Goal: Contribute content: Add original content to the website for others to see

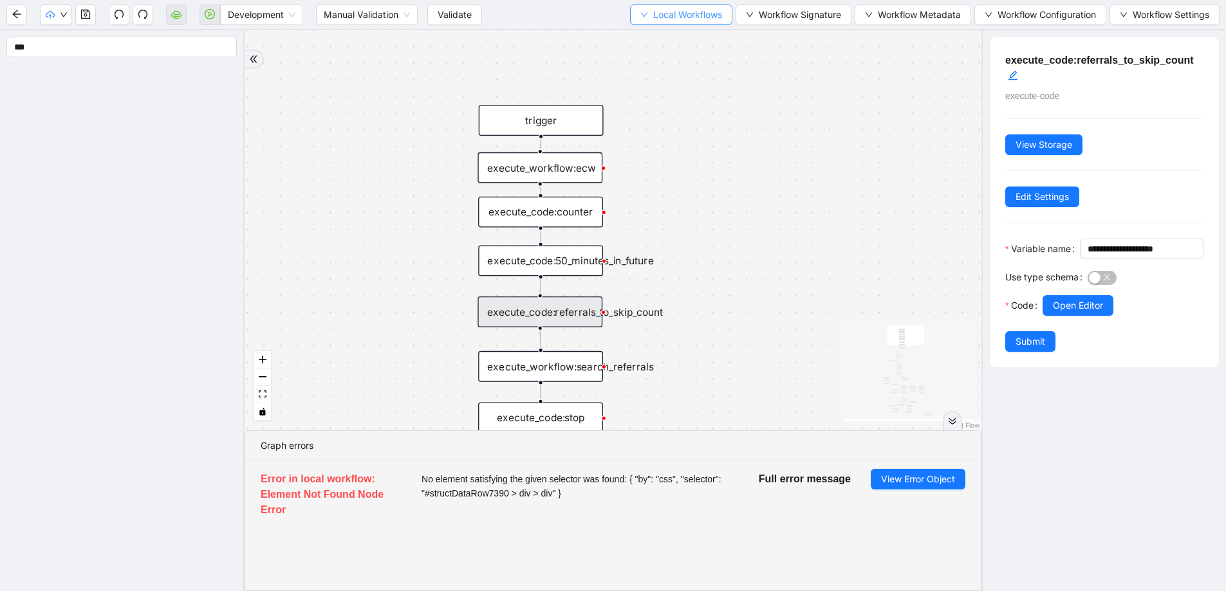
click at [646, 14] on button "Local Workflows" at bounding box center [681, 15] width 102 height 21
click at [646, 34] on span "Select" at bounding box center [678, 40] width 82 height 14
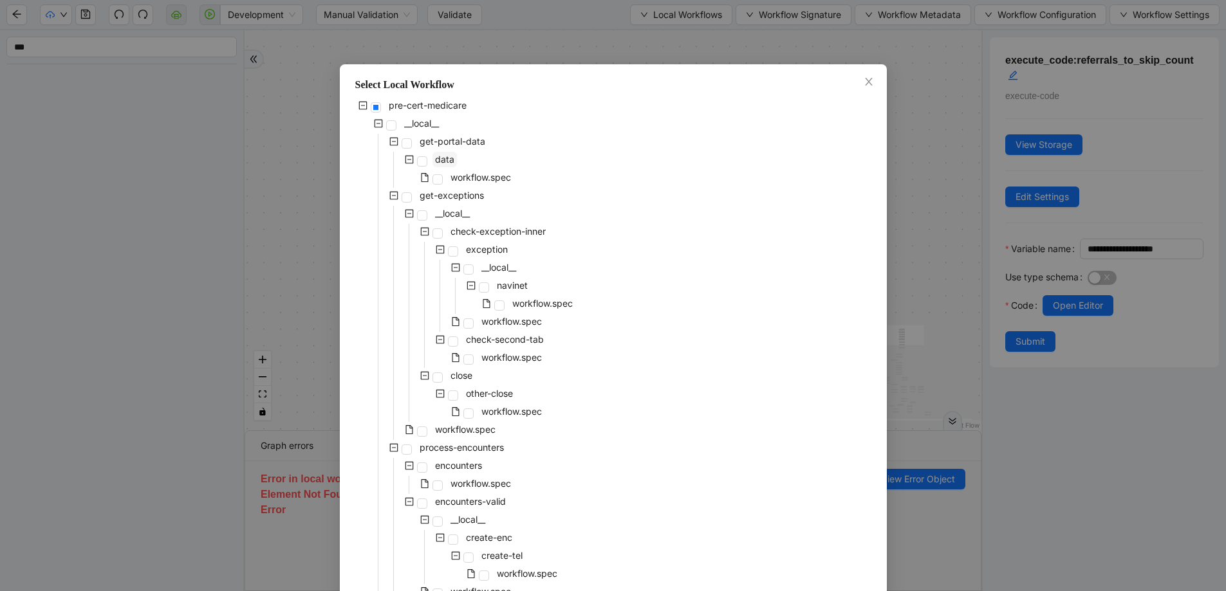
click at [437, 165] on span "data" at bounding box center [444, 159] width 24 height 15
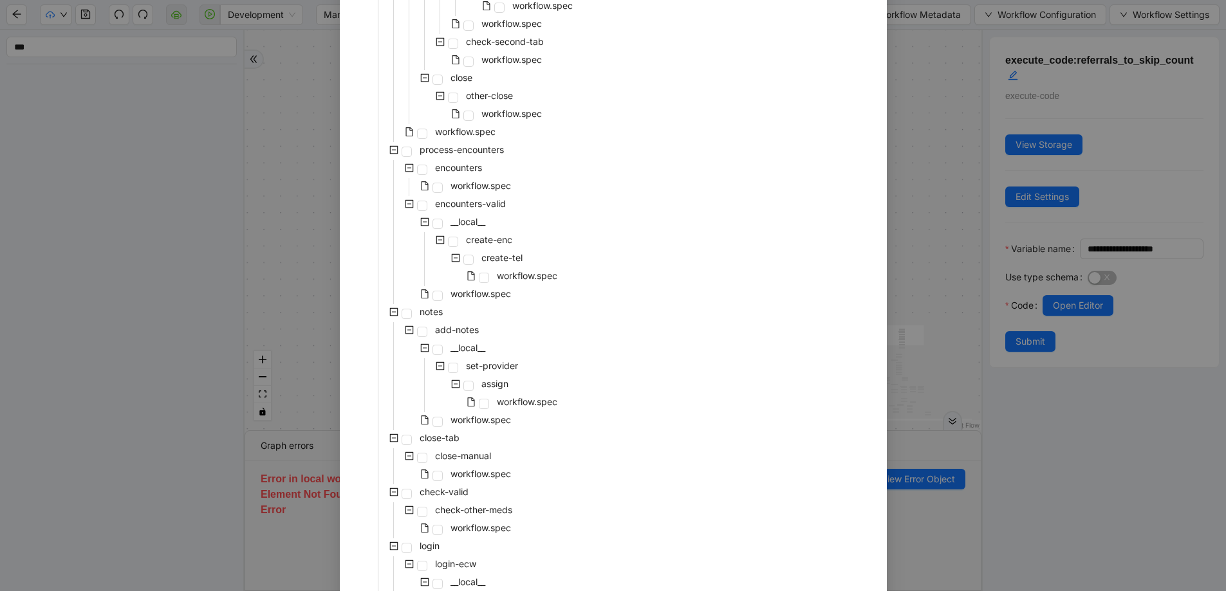
scroll to position [536, 0]
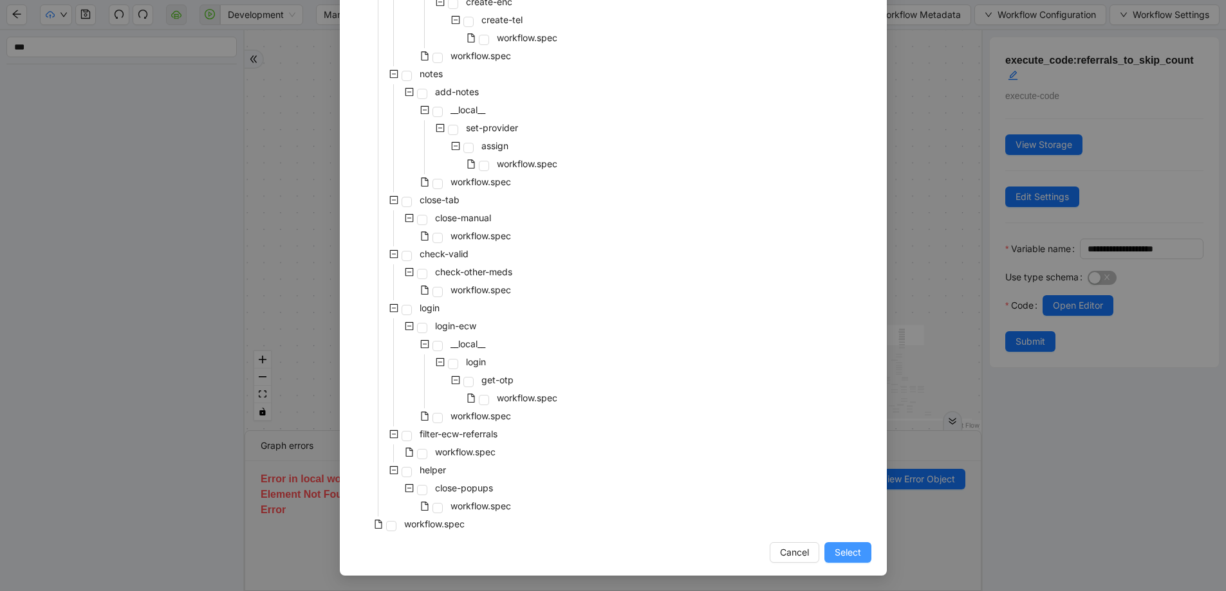
click at [851, 560] on button "Select" at bounding box center [847, 553] width 47 height 21
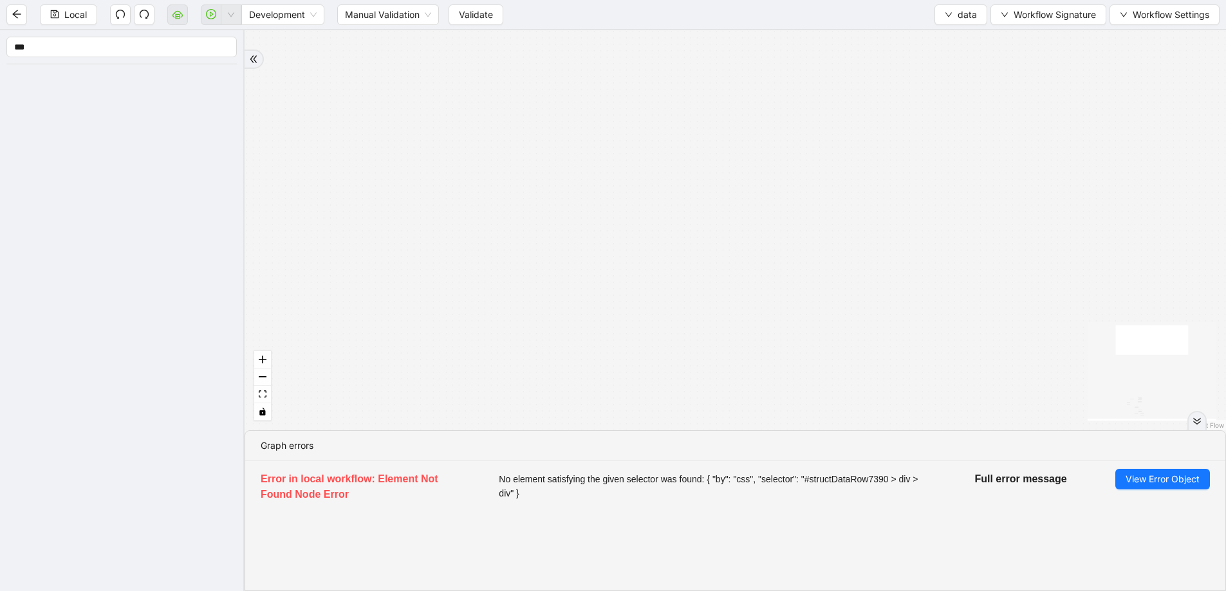
drag, startPoint x: 682, startPoint y: 282, endPoint x: 604, endPoint y: 25, distance: 268.2
drag, startPoint x: 594, startPoint y: 194, endPoint x: 601, endPoint y: 102, distance: 92.3
drag, startPoint x: 549, startPoint y: 331, endPoint x: 601, endPoint y: 118, distance: 218.7
drag, startPoint x: 522, startPoint y: 326, endPoint x: 535, endPoint y: 117, distance: 209.0
drag, startPoint x: 514, startPoint y: 109, endPoint x: 508, endPoint y: 26, distance: 83.9
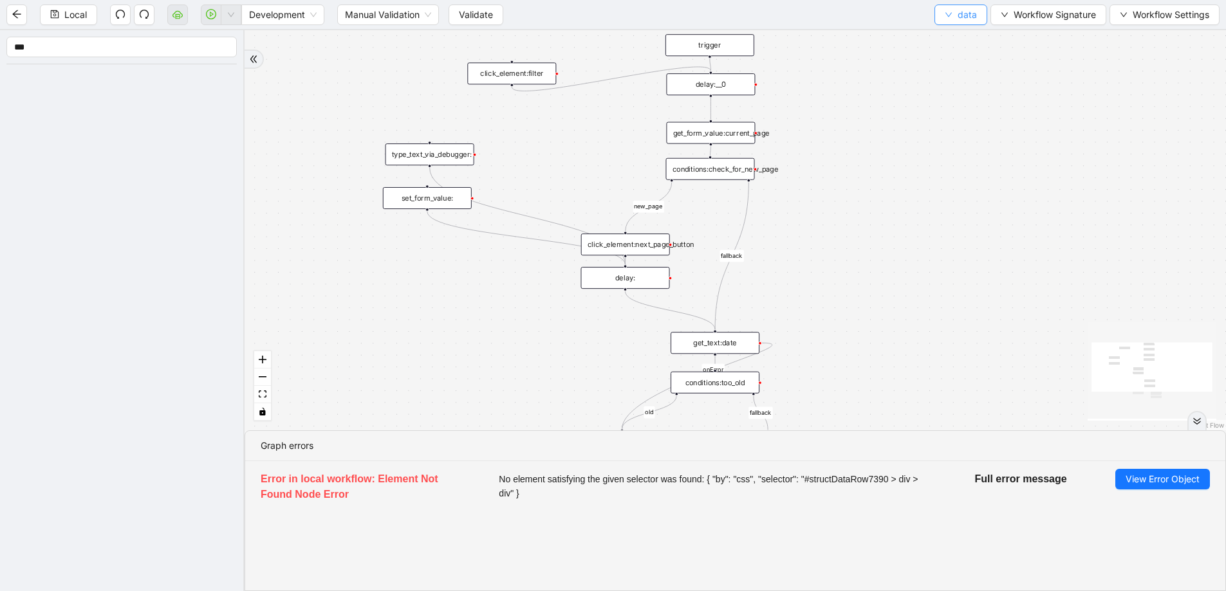
click at [945, 14] on icon "down" at bounding box center [948, 15] width 6 height 5
click at [948, 36] on span "Select" at bounding box center [961, 40] width 34 height 14
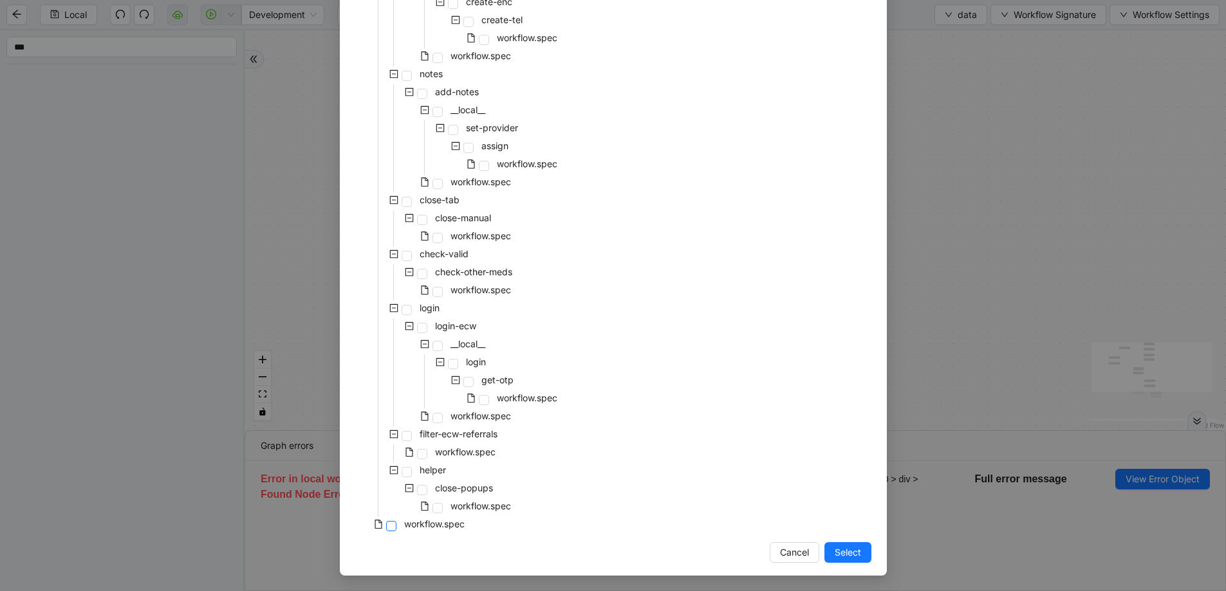
click at [386, 528] on span at bounding box center [391, 526] width 10 height 10
click at [844, 543] on button "Select" at bounding box center [847, 553] width 47 height 21
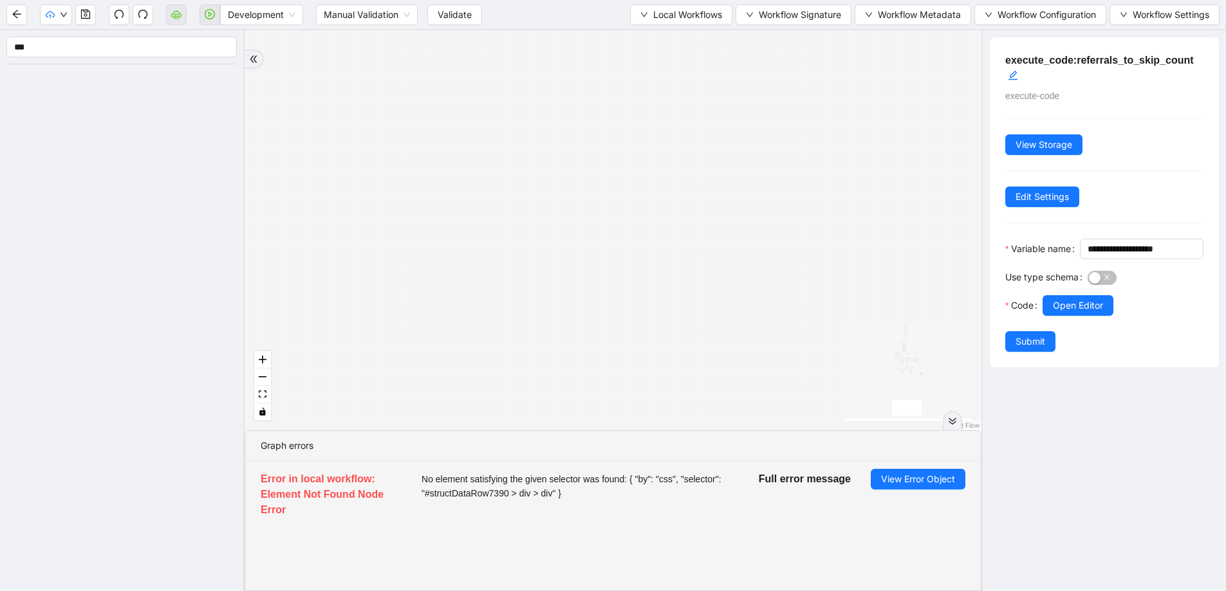
drag, startPoint x: 750, startPoint y: 172, endPoint x: 730, endPoint y: 245, distance: 75.4
drag, startPoint x: 680, startPoint y: 327, endPoint x: 652, endPoint y: 317, distance: 29.3
drag, startPoint x: 657, startPoint y: 452, endPoint x: 658, endPoint y: 410, distance: 42.5
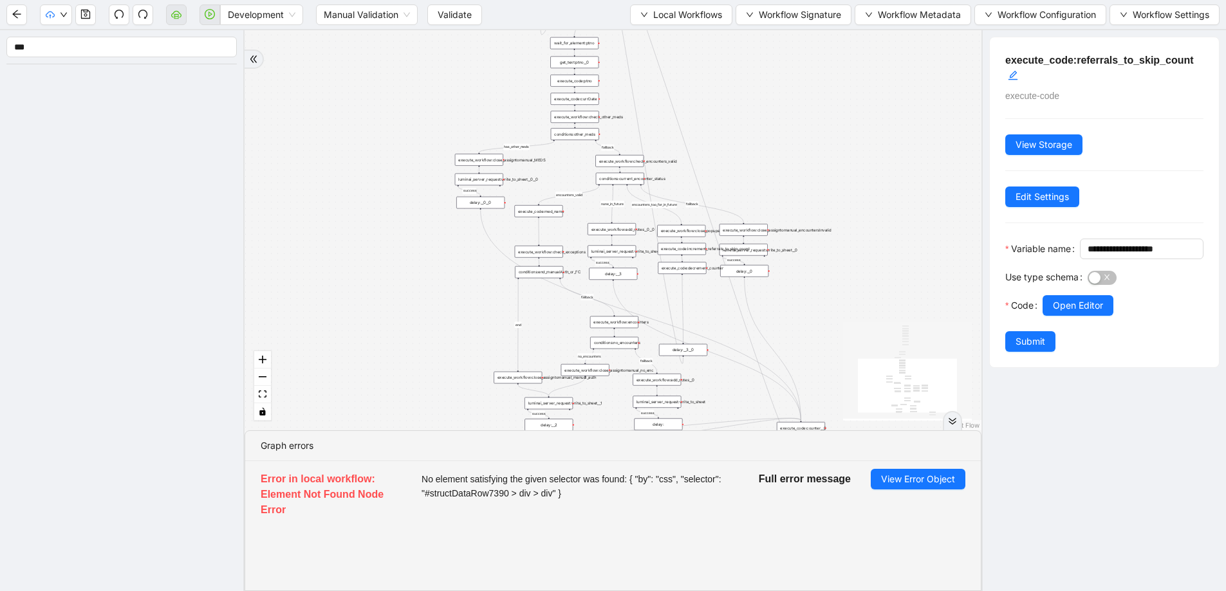
drag, startPoint x: 655, startPoint y: 293, endPoint x: 674, endPoint y: 504, distance: 211.9
drag, startPoint x: 693, startPoint y: 267, endPoint x: 684, endPoint y: 443, distance: 175.9
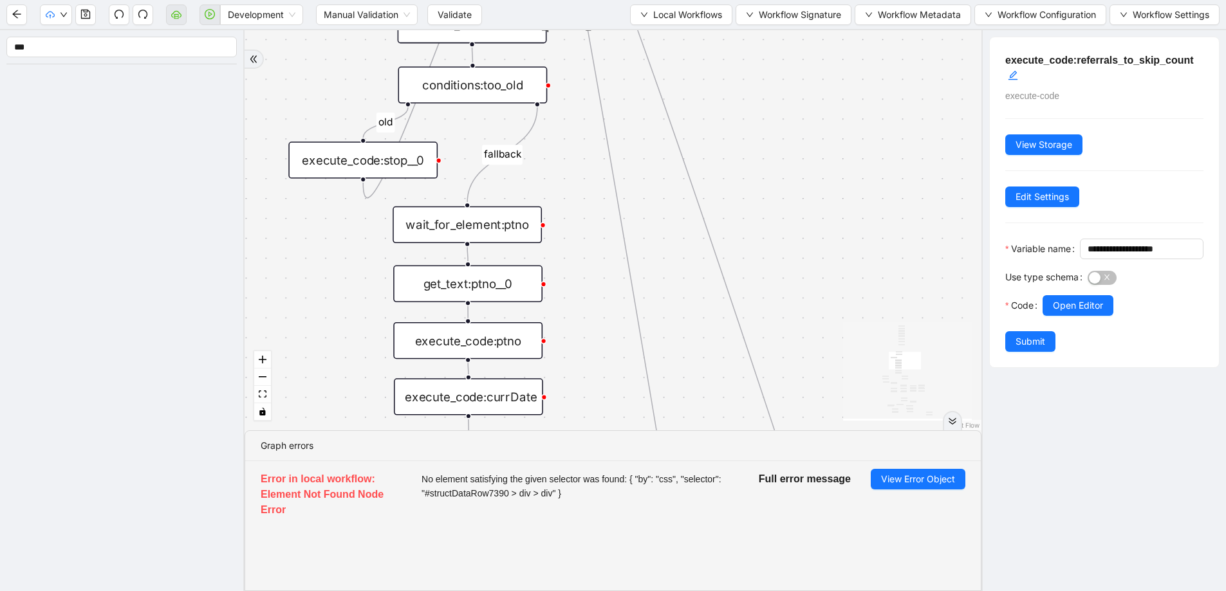
drag, startPoint x: 610, startPoint y: 252, endPoint x: 615, endPoint y: 413, distance: 161.6
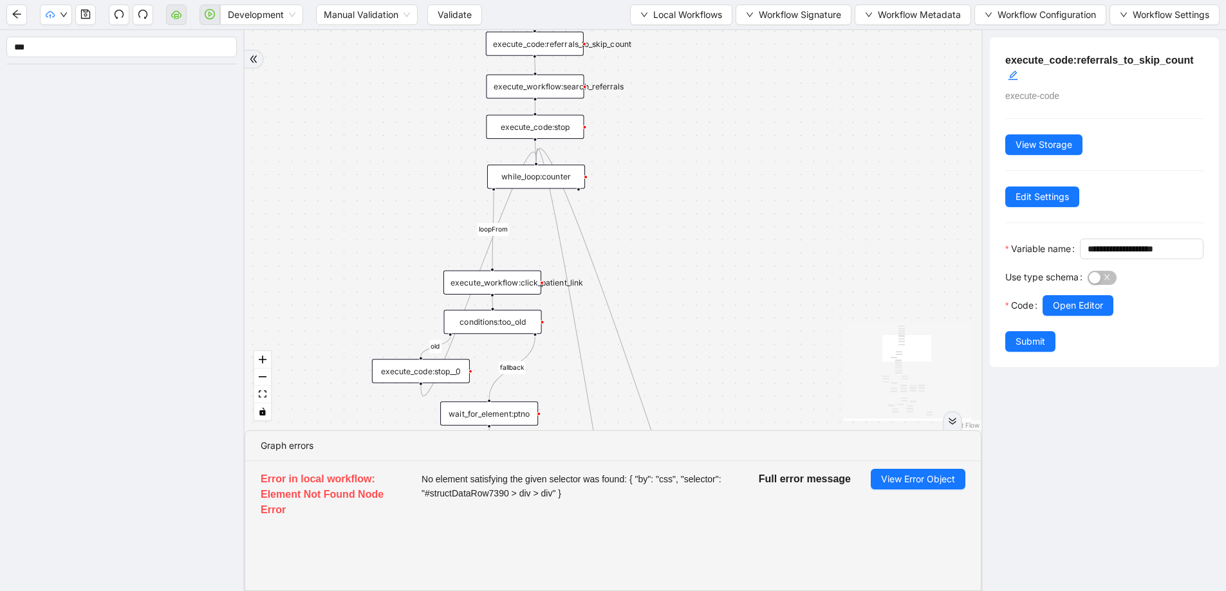
drag, startPoint x: 552, startPoint y: 271, endPoint x: 525, endPoint y: 411, distance: 142.3
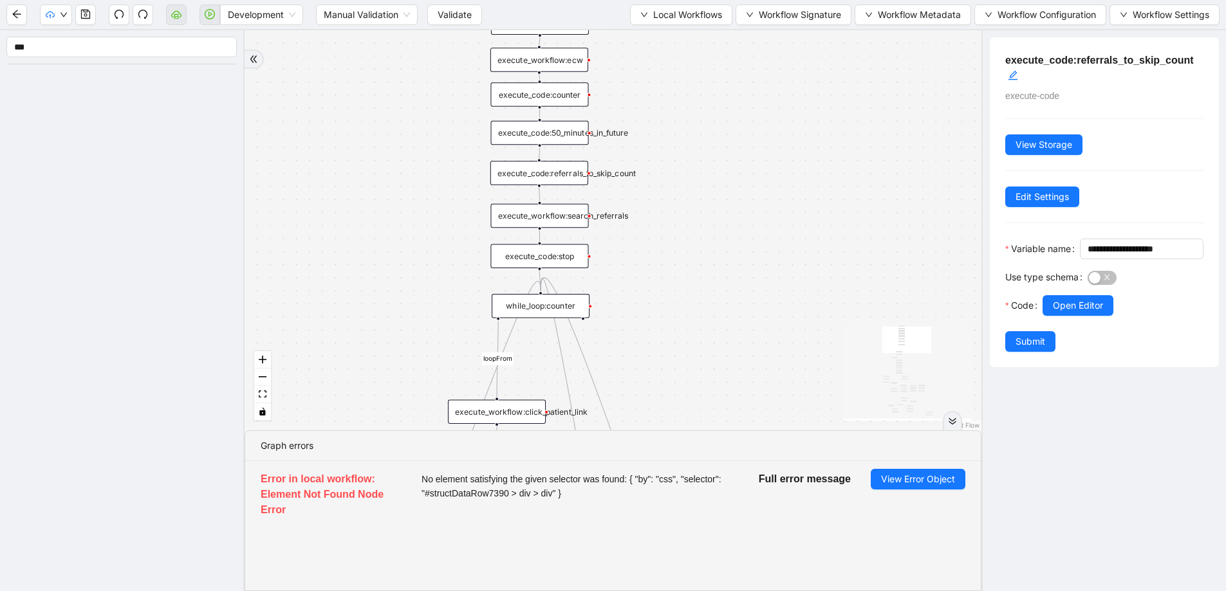
drag, startPoint x: 542, startPoint y: 169, endPoint x: 548, endPoint y: 275, distance: 106.4
click at [556, 174] on div "execute_code:referrals_to_skip_count" at bounding box center [539, 173] width 98 height 24
click at [1066, 316] on button "Open Editor" at bounding box center [1078, 305] width 71 height 21
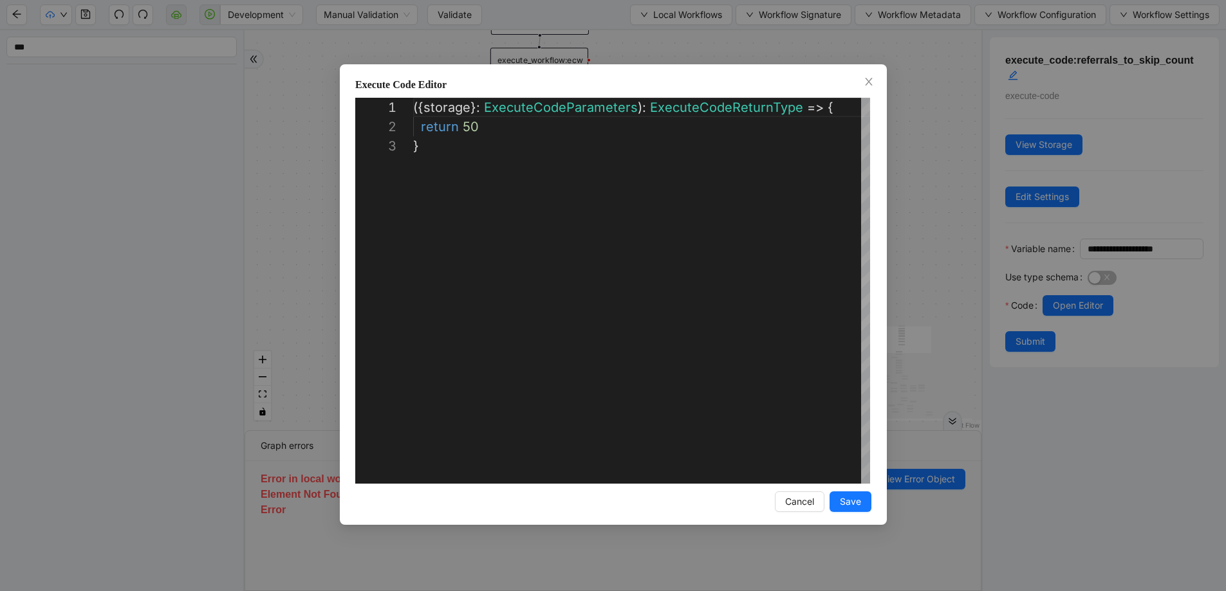
scroll to position [39, 0]
drag, startPoint x: 462, startPoint y: 124, endPoint x: 498, endPoint y: 127, distance: 36.1
type textarea "**********"
click at [859, 505] on span "Save" at bounding box center [850, 502] width 21 height 14
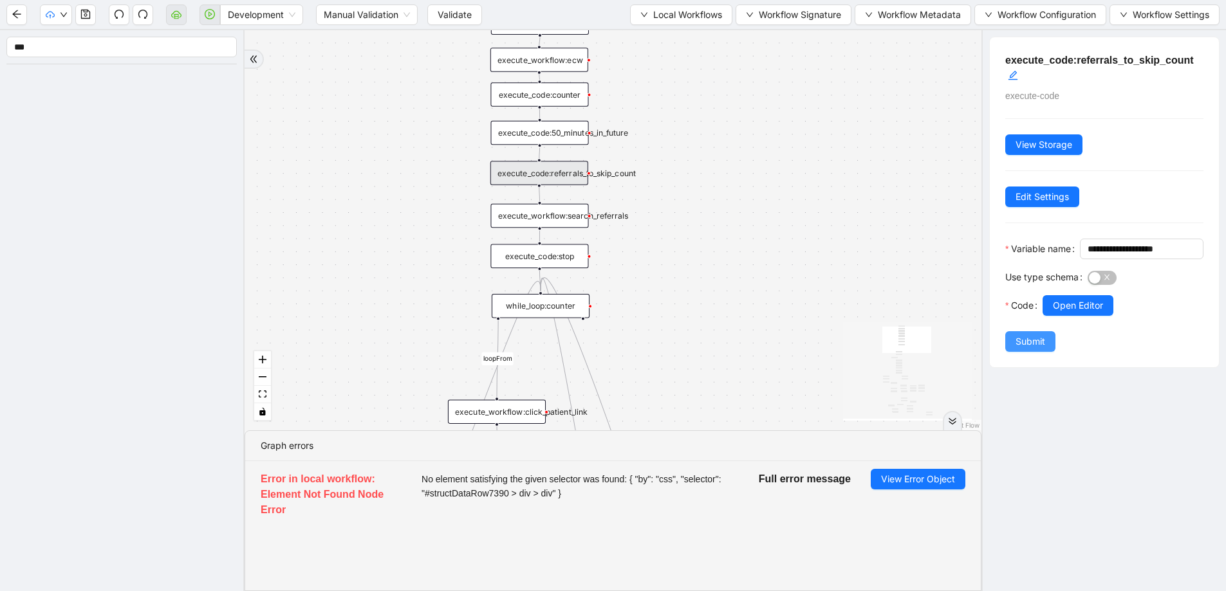
click at [1037, 349] on span "Submit" at bounding box center [1031, 342] width 30 height 14
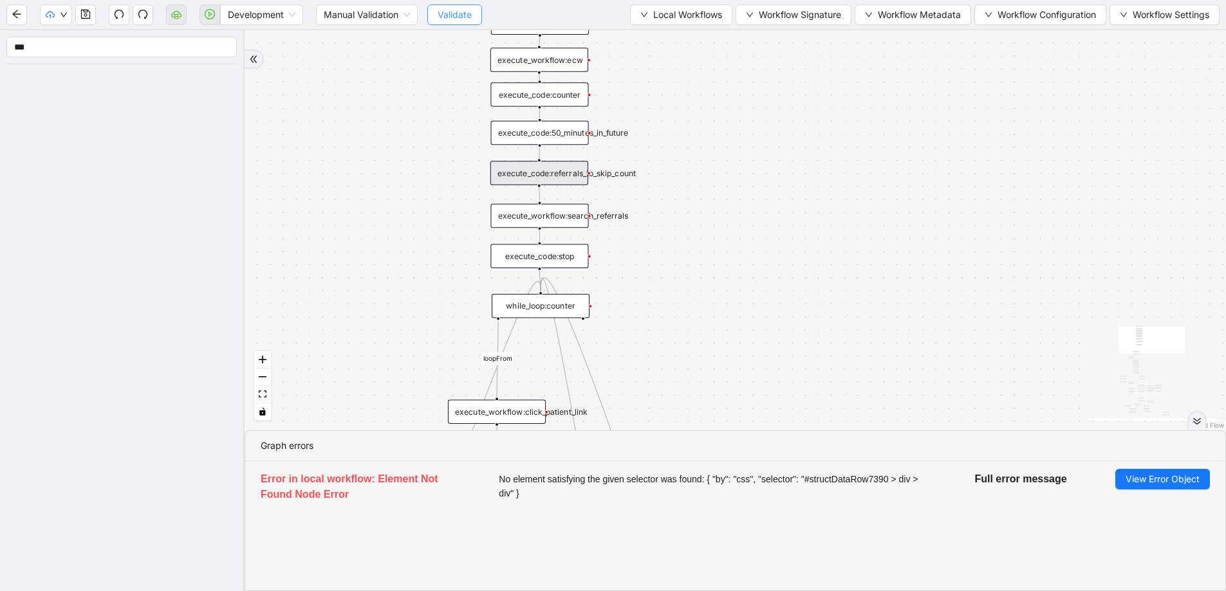
click at [464, 17] on span "Validate" at bounding box center [455, 15] width 34 height 14
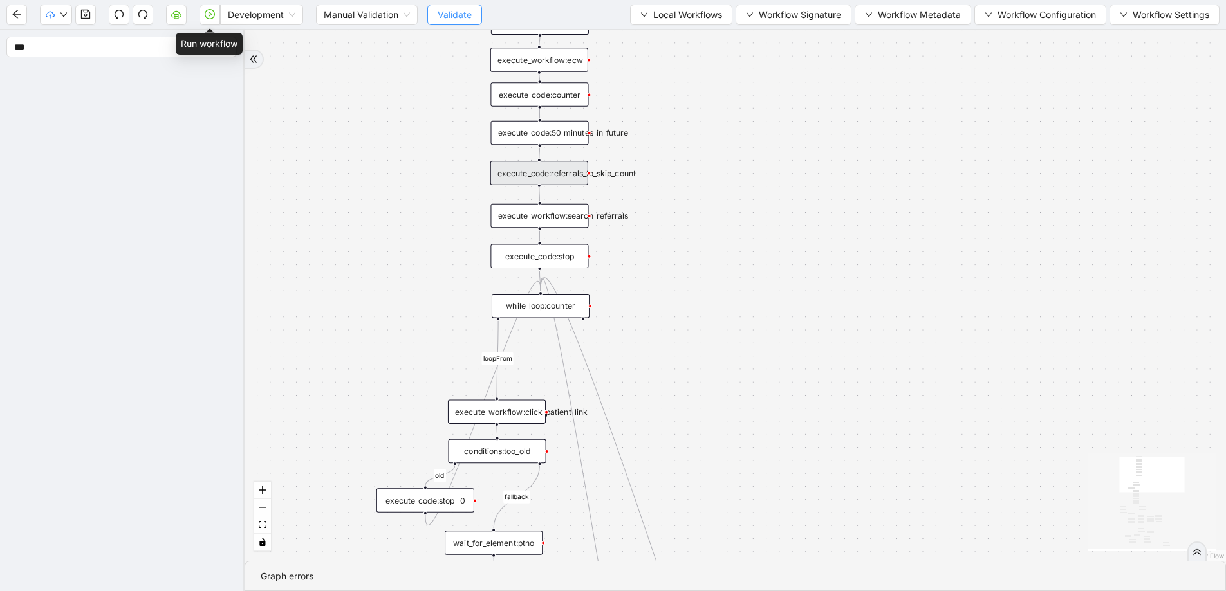
click at [205, 19] on button "button" at bounding box center [210, 15] width 21 height 21
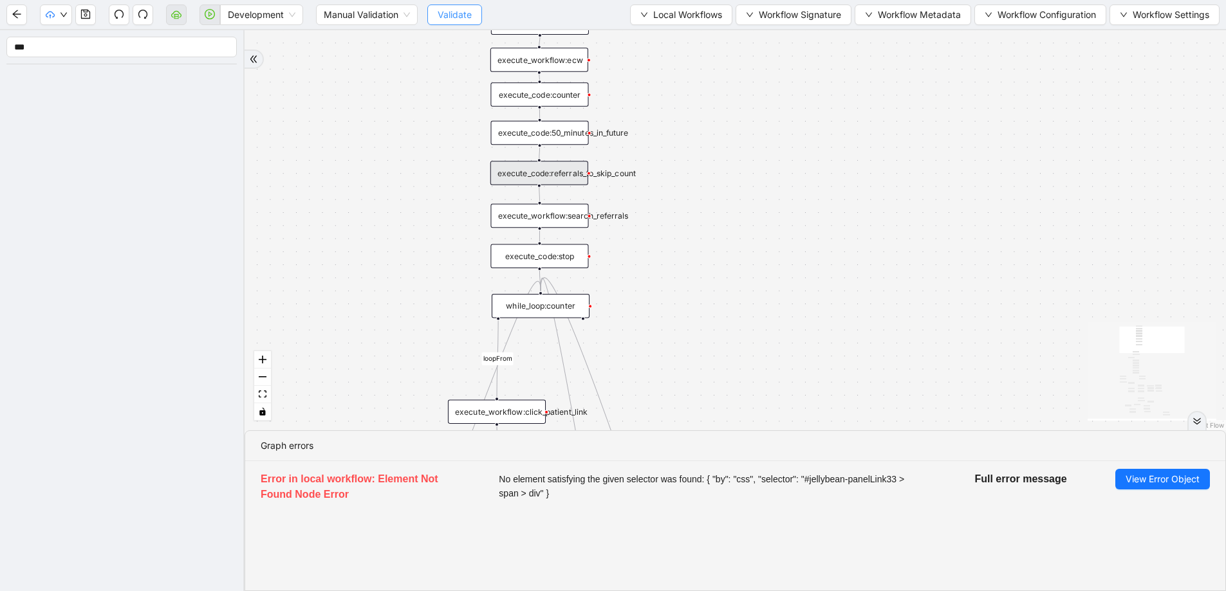
click at [451, 15] on span "Validate" at bounding box center [455, 15] width 34 height 14
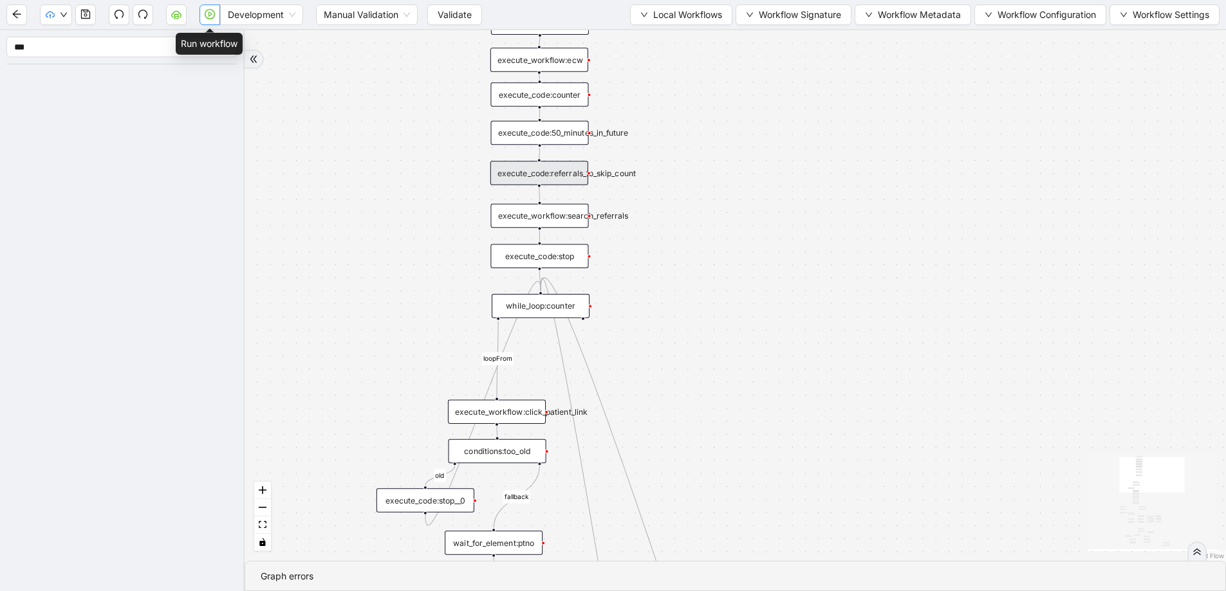
click at [210, 21] on button "button" at bounding box center [210, 15] width 21 height 21
